Goal: Information Seeking & Learning: Learn about a topic

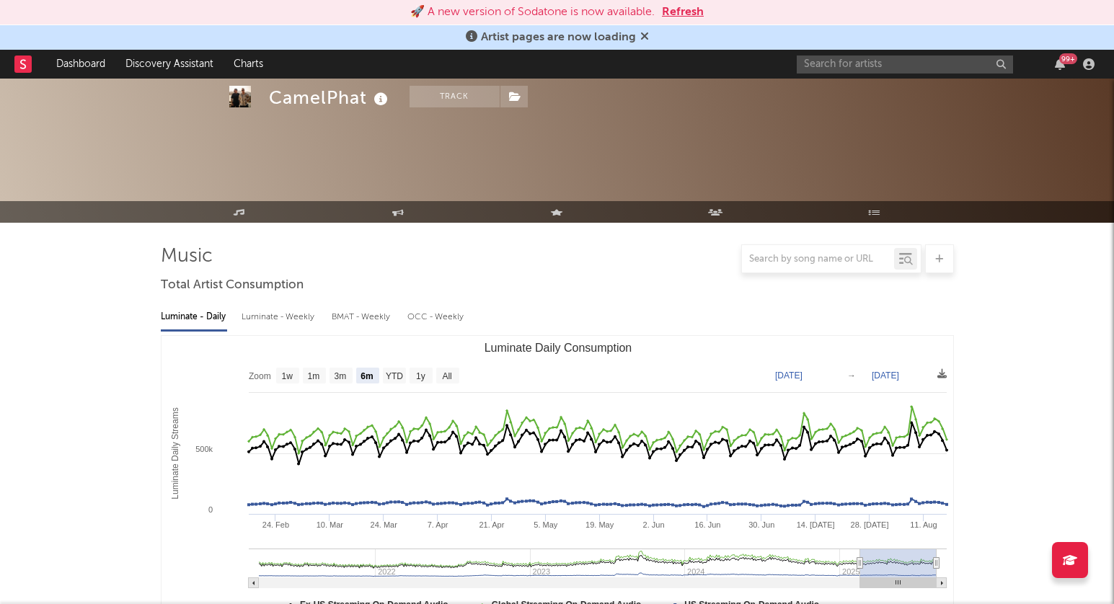
select select "6m"
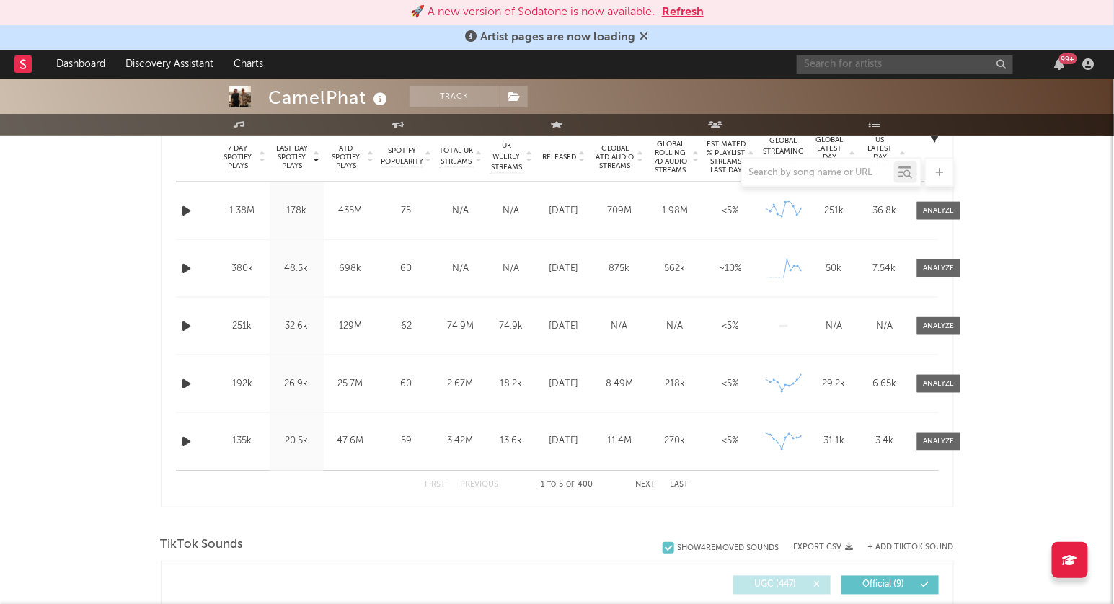
click at [863, 67] on input "text" at bounding box center [905, 65] width 216 height 18
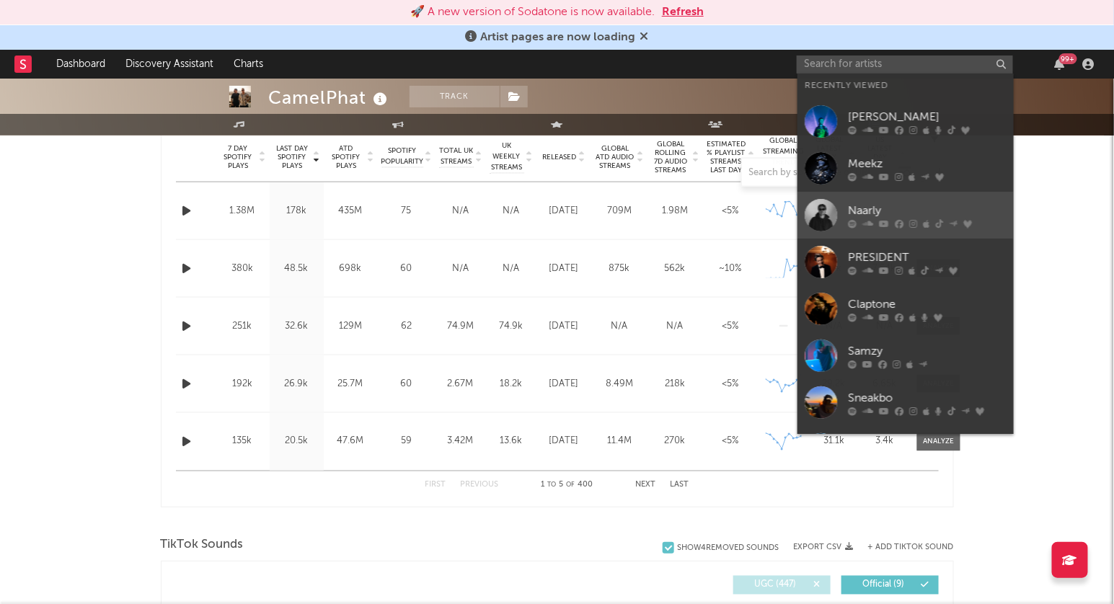
click at [886, 225] on icon at bounding box center [884, 224] width 10 height 9
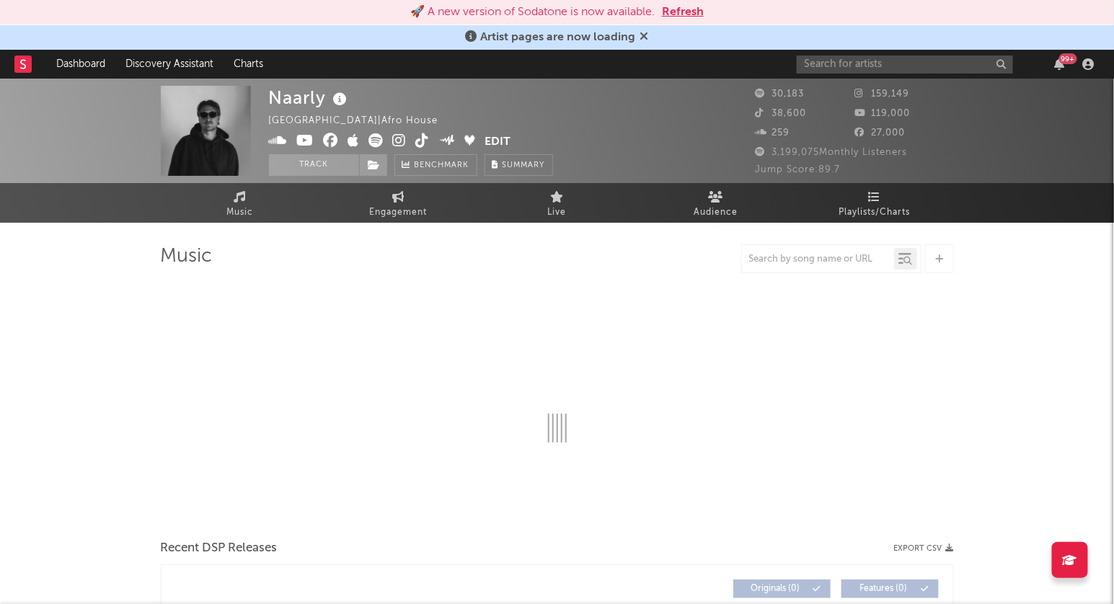
select select "6m"
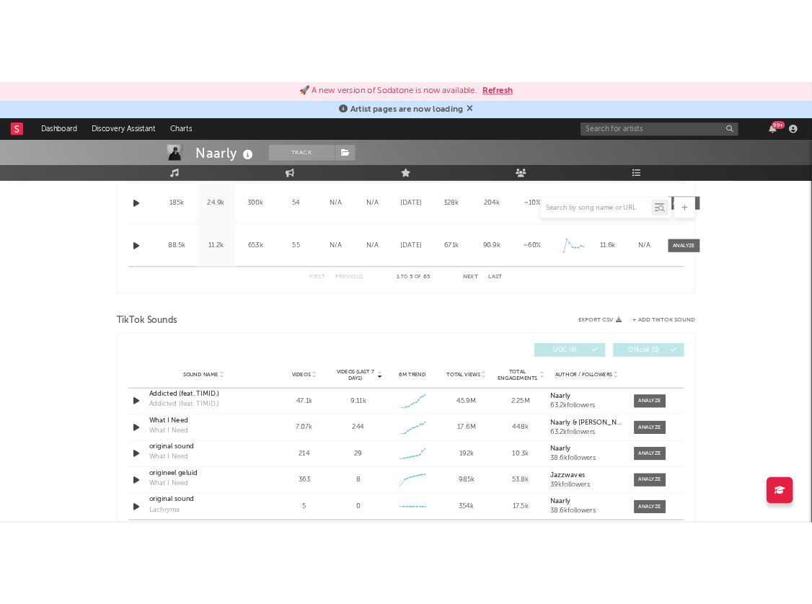
scroll to position [809, 0]
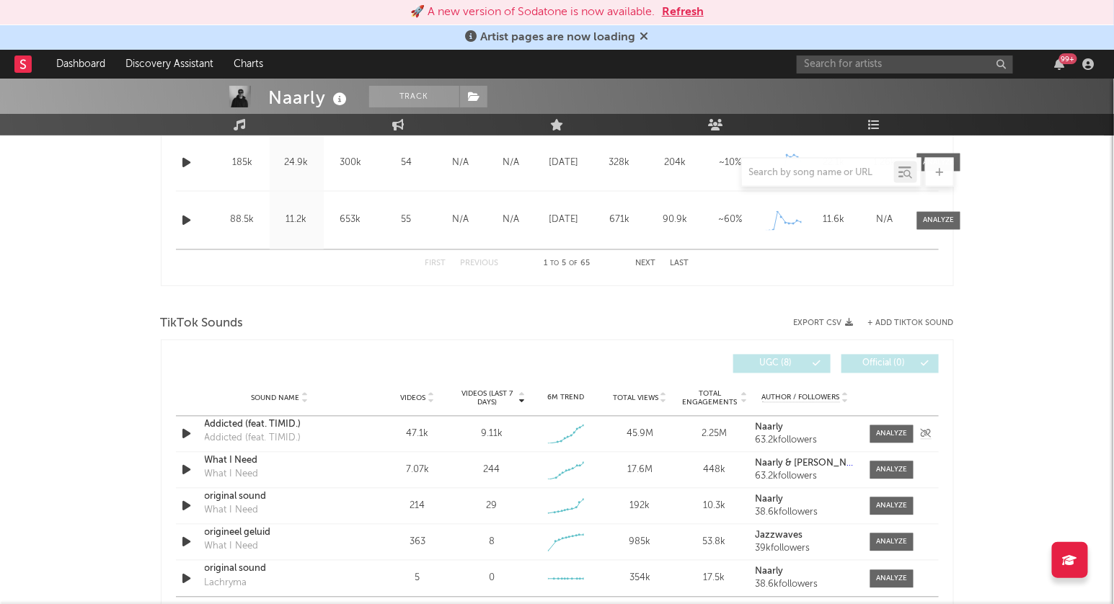
click at [288, 432] on div "Addicted (feat. TIMID.)" at bounding box center [253, 439] width 97 height 14
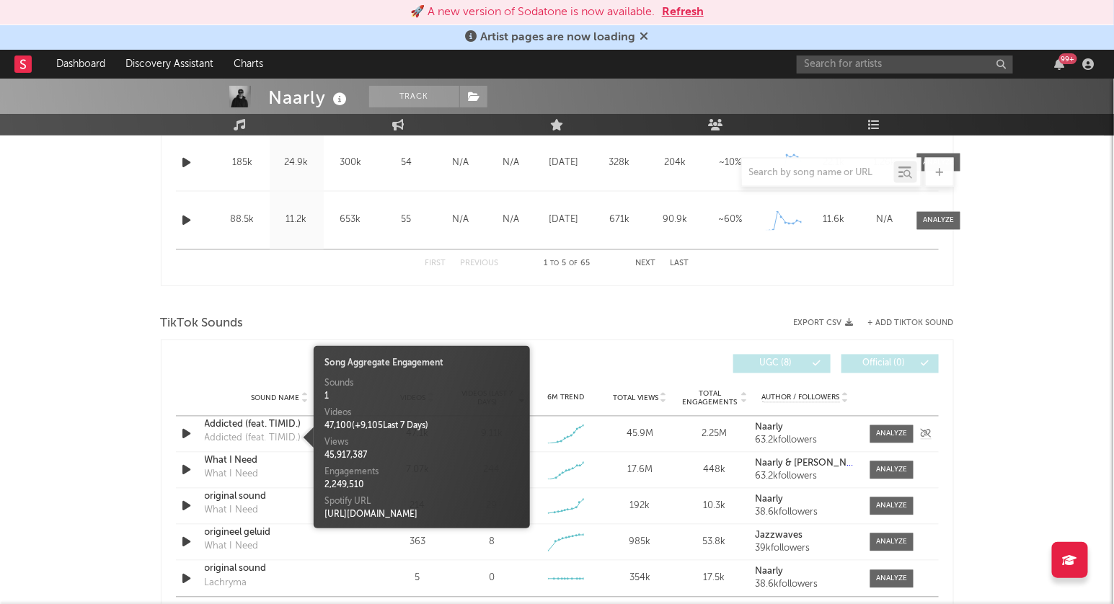
click at [249, 423] on div "Addicted (feat. TIMID.)" at bounding box center [280, 425] width 151 height 14
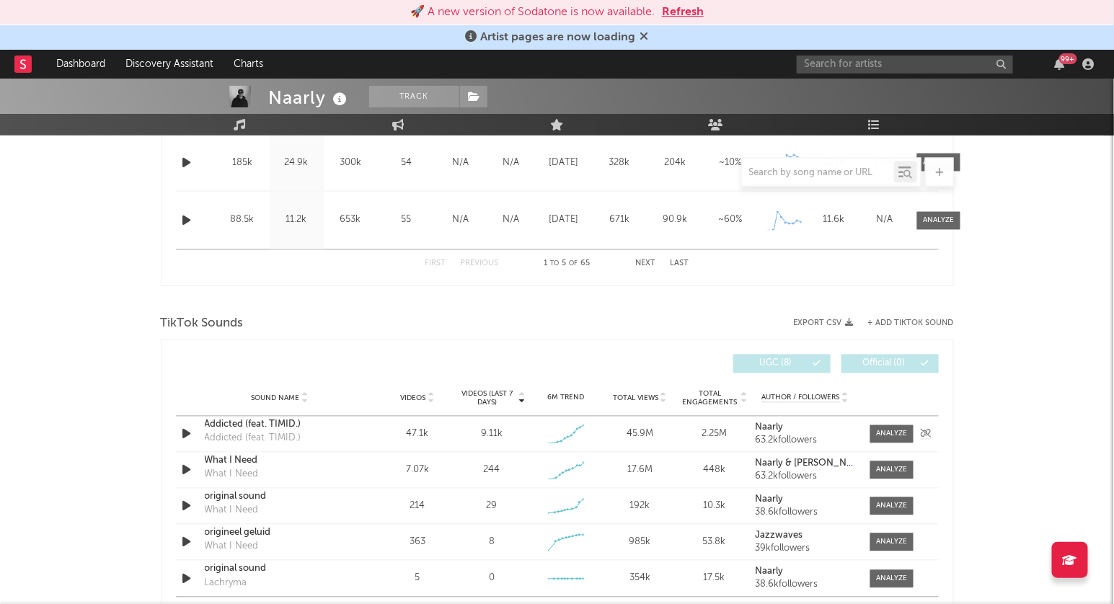
click at [358, 434] on div "Sound Name Addicted (feat. TIMID.) Addicted (feat. TIMID.)" at bounding box center [280, 434] width 158 height 33
click at [896, 436] on div at bounding box center [891, 434] width 31 height 11
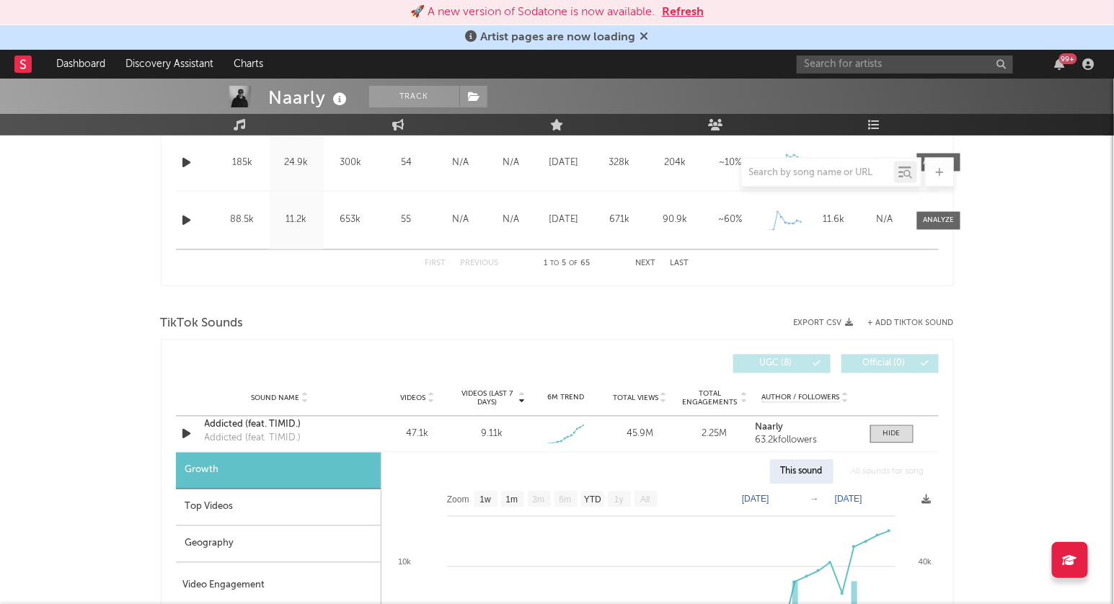
click at [1070, 381] on div "Naarly Track [GEOGRAPHIC_DATA] | Afro House Edit Track Benchmark Summary 30,183…" at bounding box center [557, 557] width 1114 height 2576
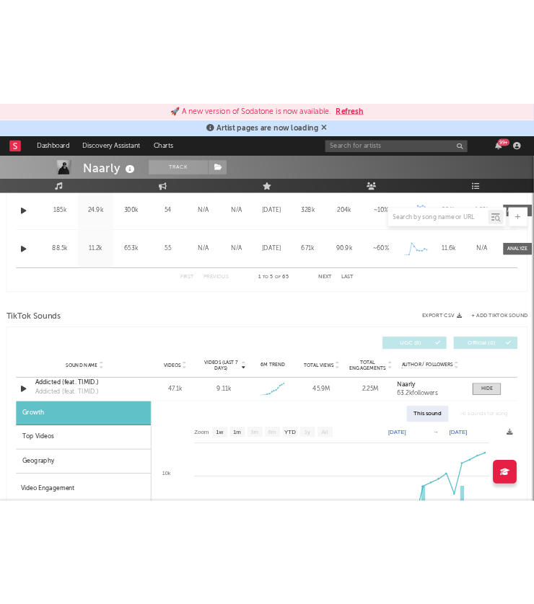
scroll to position [849, 0]
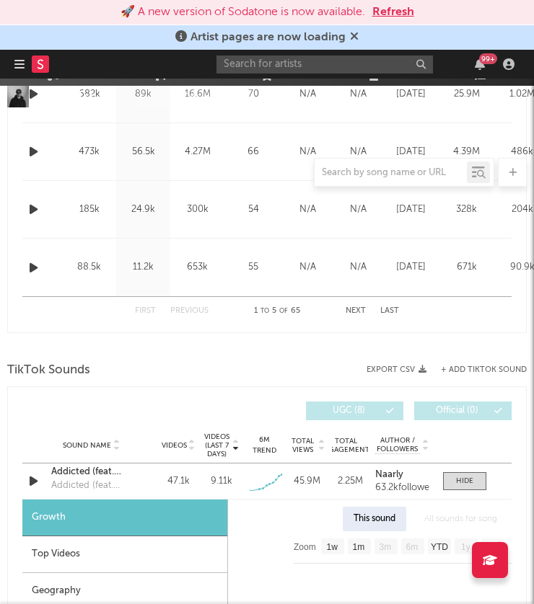
select select "Zoom"
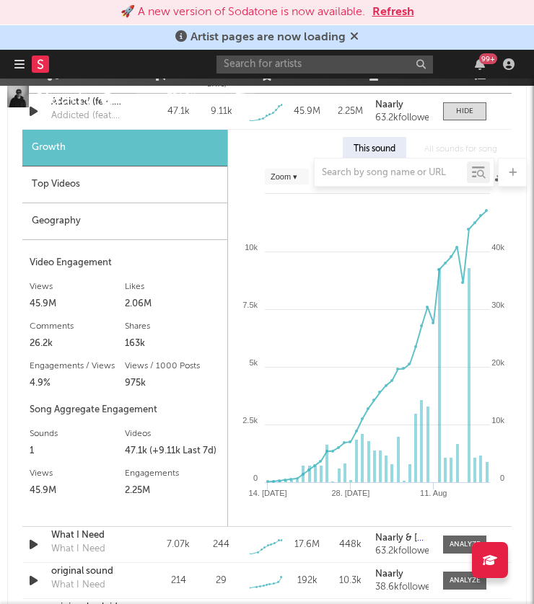
scroll to position [1217, 0]
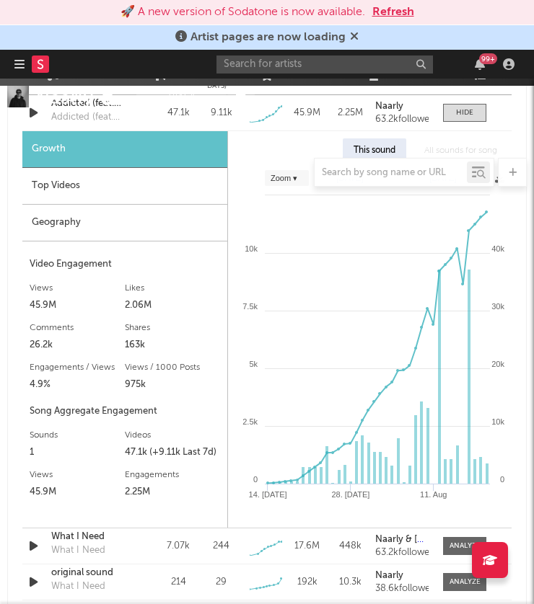
click at [87, 223] on div "Geography" at bounding box center [124, 223] width 205 height 37
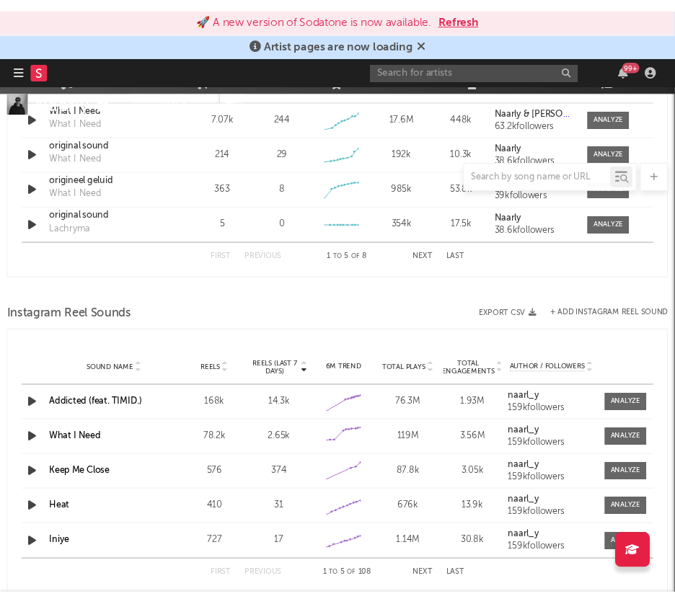
scroll to position [1690, 0]
